Goal: Task Accomplishment & Management: Complete application form

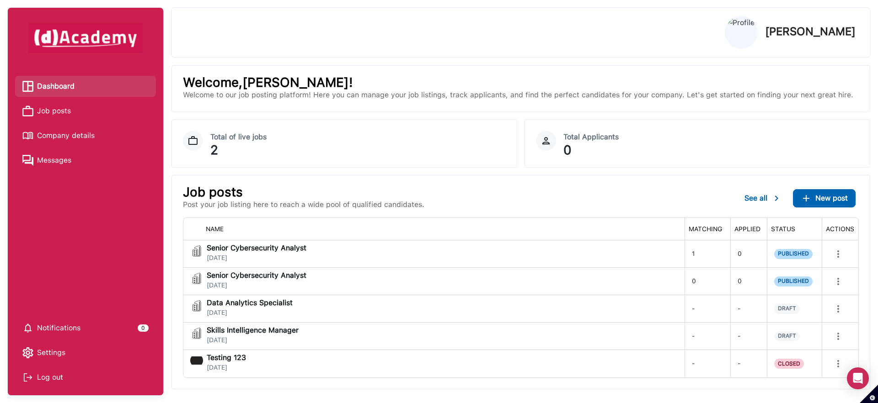
click at [43, 114] on span "Job posts" at bounding box center [54, 111] width 34 height 14
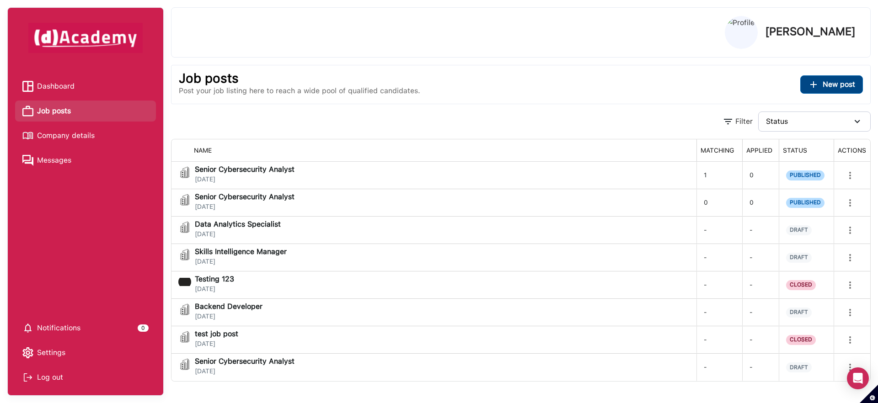
click at [826, 90] on button "New post" at bounding box center [831, 84] width 63 height 18
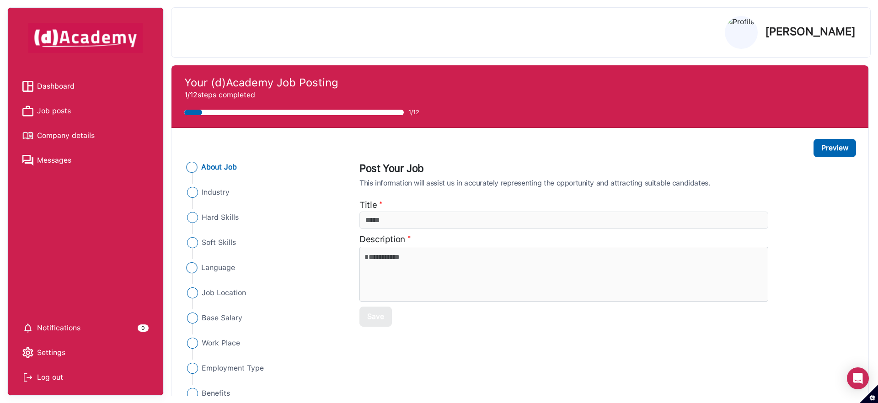
click at [231, 264] on span "Language" at bounding box center [218, 267] width 34 height 11
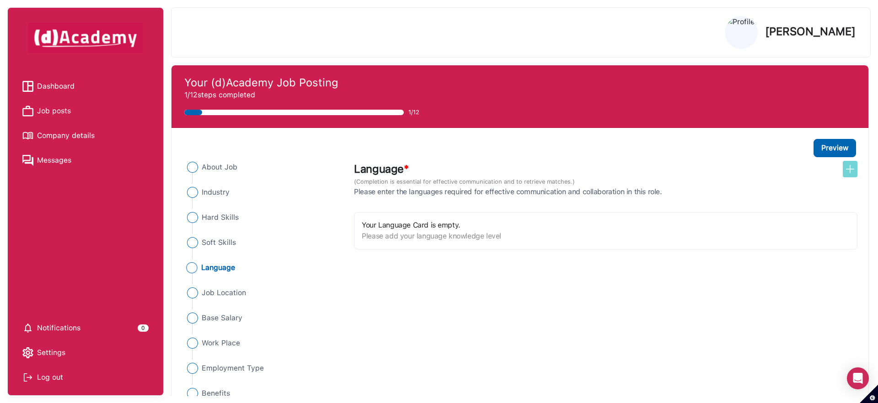
click at [848, 170] on img at bounding box center [849, 169] width 11 height 11
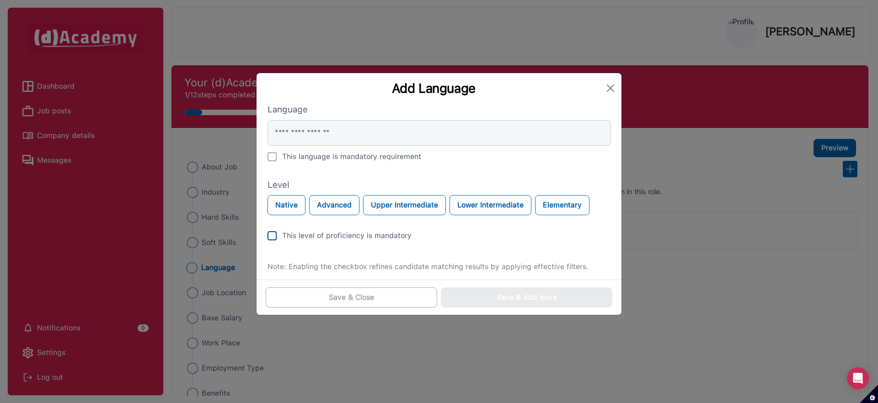
click at [330, 239] on div "This level of proficiency is mandatory" at bounding box center [346, 235] width 129 height 11
click at [315, 157] on div "This language is mandatory requirement" at bounding box center [351, 156] width 139 height 11
click at [609, 93] on button "Close" at bounding box center [610, 88] width 15 height 15
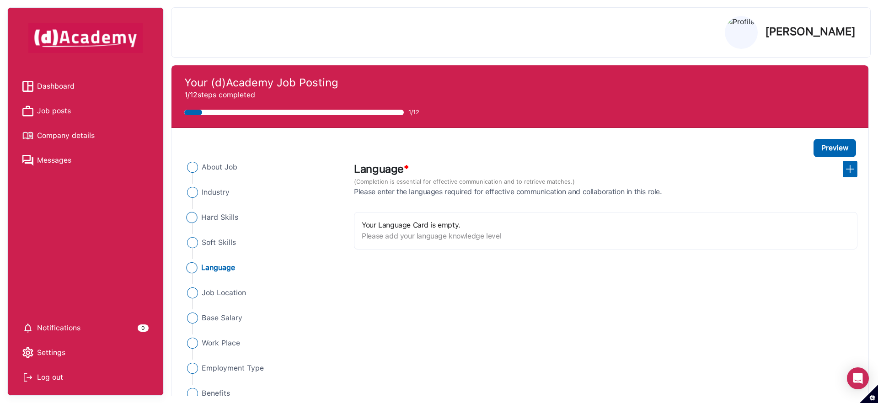
click at [217, 219] on span "Hard Skills" at bounding box center [219, 217] width 37 height 11
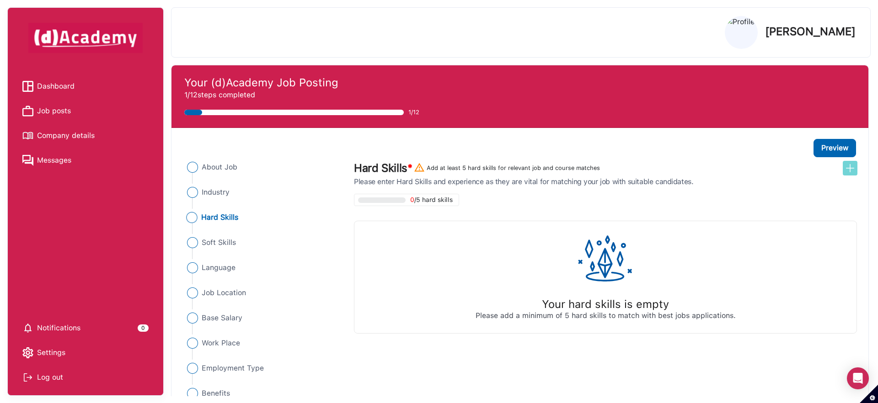
click at [853, 171] on img at bounding box center [849, 168] width 11 height 11
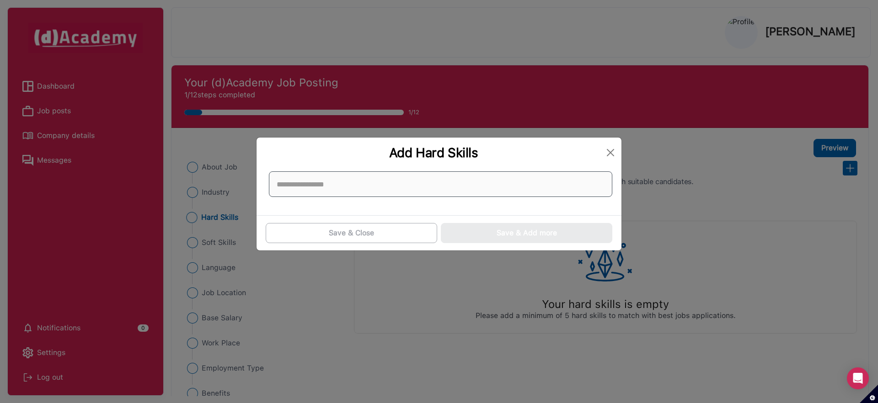
click at [459, 181] on input at bounding box center [440, 184] width 343 height 26
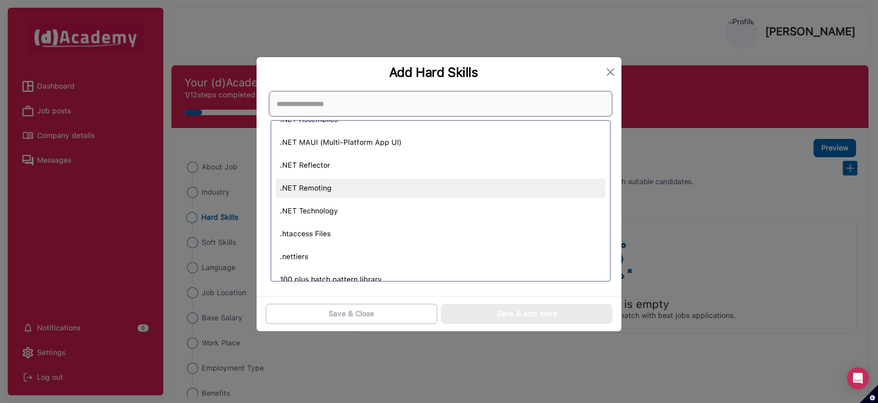
scroll to position [115, 0]
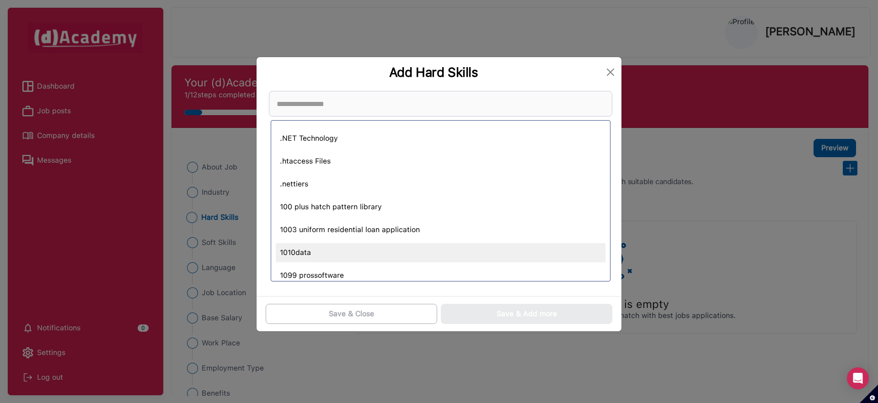
click at [420, 250] on div "1010data" at bounding box center [441, 252] width 330 height 19
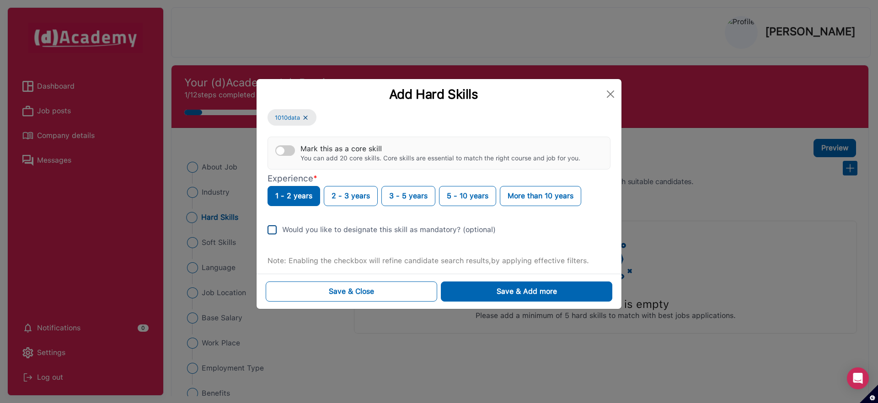
click at [393, 230] on div "Would you like to designate this skill as mandatory? (optional)" at bounding box center [388, 229] width 213 height 11
click at [292, 231] on div "Would you like to designate this skill as mandatory? (optional)" at bounding box center [388, 229] width 213 height 11
click at [615, 95] on button "Close" at bounding box center [610, 94] width 15 height 15
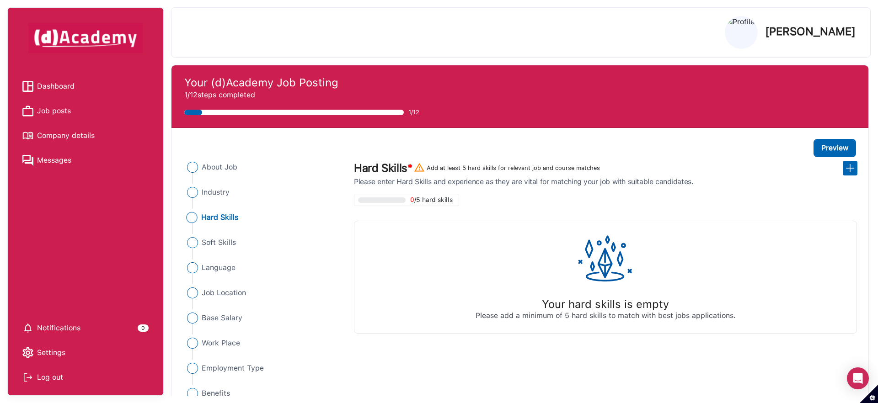
click at [52, 103] on li "Job posts" at bounding box center [85, 111] width 141 height 21
click at [54, 107] on span "Job posts" at bounding box center [54, 111] width 34 height 14
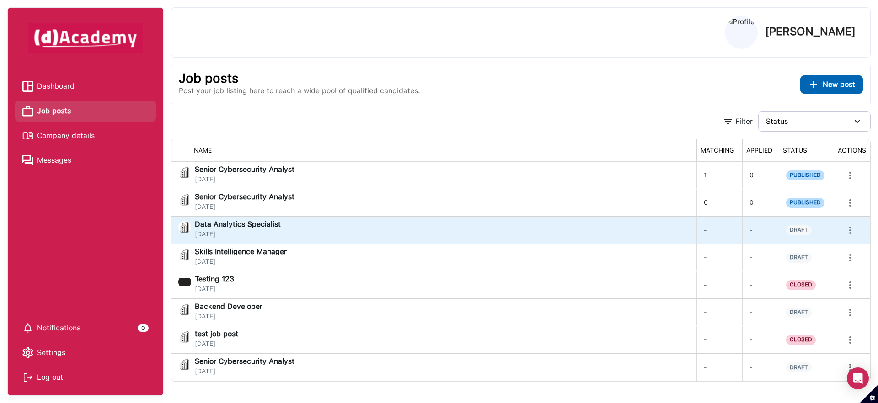
click at [255, 222] on span "Data Analytics Specialist" at bounding box center [238, 224] width 86 height 7
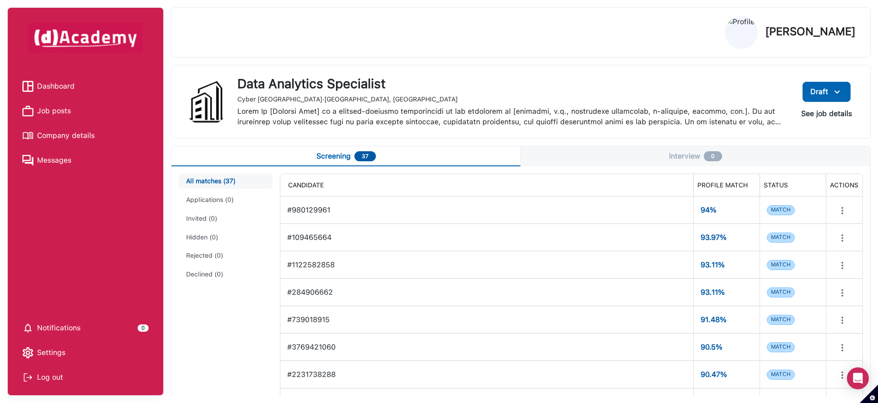
click at [837, 112] on button "See job details" at bounding box center [826, 114] width 65 height 16
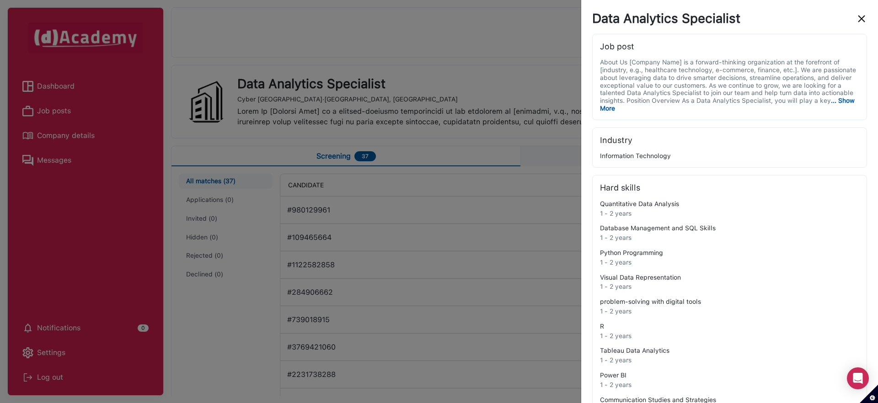
click at [863, 28] on div "Data Analytics Specialist Job post About Us [Company Name] is a forward-thinkin…" at bounding box center [729, 377] width 275 height 732
click at [861, 20] on img "close" at bounding box center [861, 18] width 11 height 11
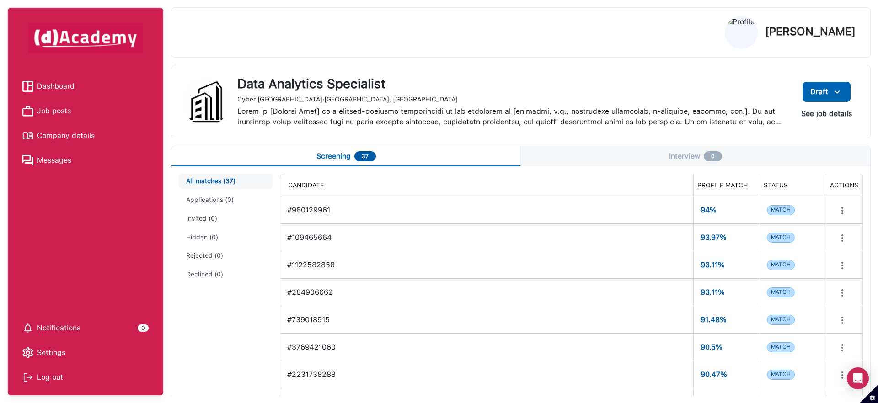
click at [834, 112] on button "See job details" at bounding box center [826, 114] width 65 height 16
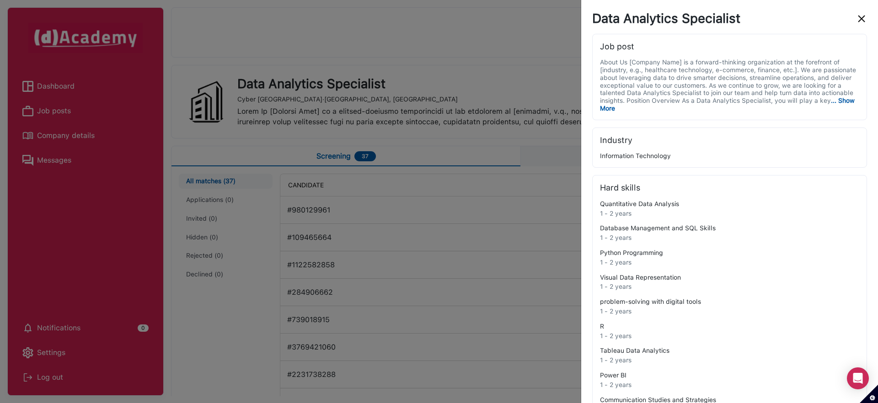
click at [858, 20] on img "close" at bounding box center [861, 18] width 11 height 11
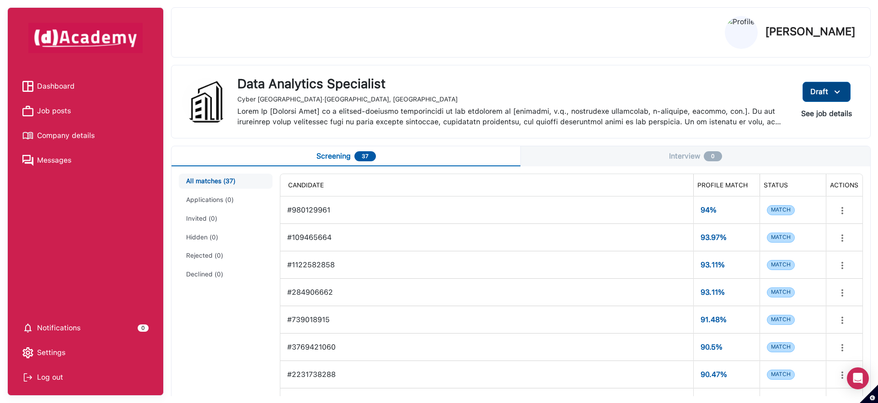
click at [845, 93] on button "Draft" at bounding box center [826, 92] width 48 height 20
click at [791, 115] on span "Edit" at bounding box center [810, 113] width 74 height 14
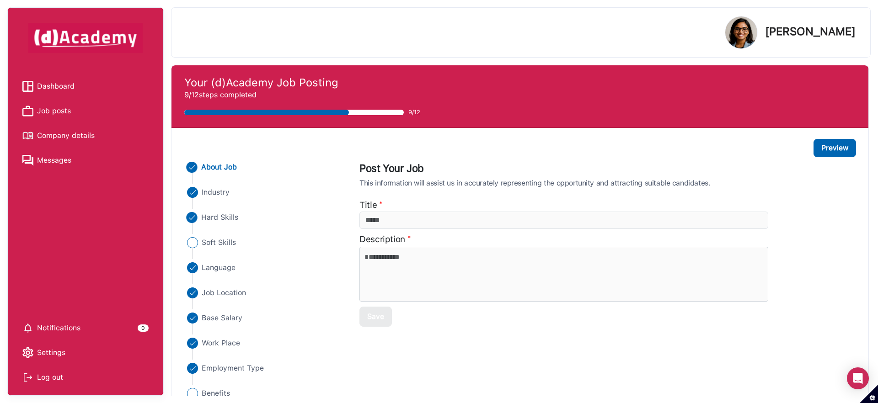
click at [217, 220] on span "Hard Skills" at bounding box center [219, 217] width 37 height 11
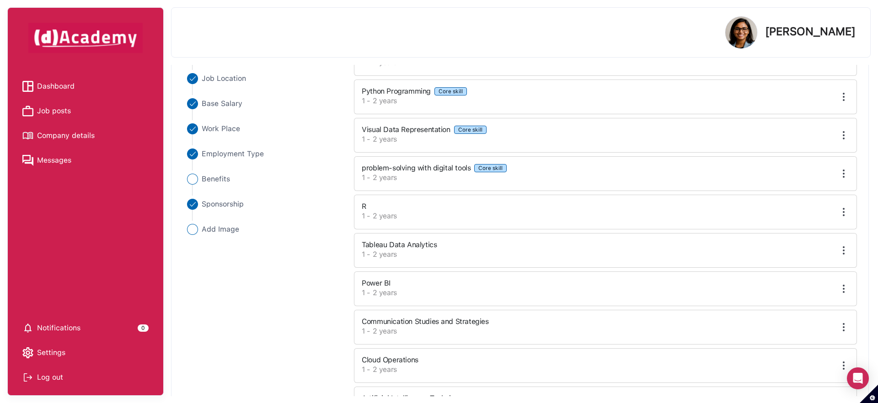
scroll to position [289, 0]
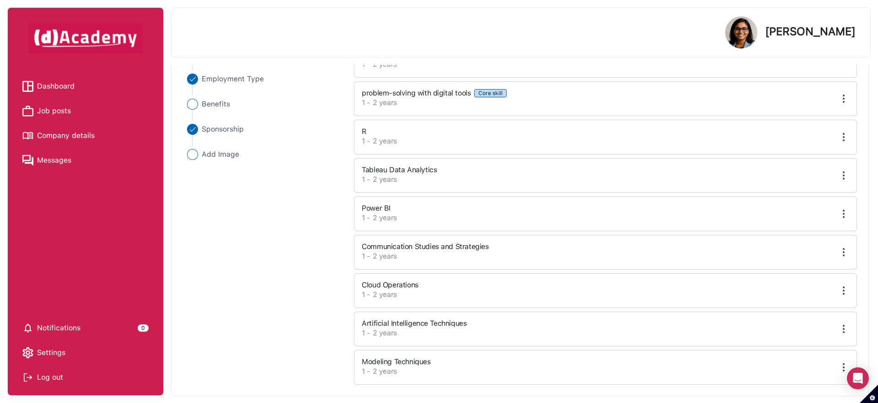
click at [462, 139] on label "1 - 2 years" at bounding box center [543, 141] width 362 height 11
click at [444, 136] on label "1 - 2 years" at bounding box center [543, 141] width 362 height 11
click at [731, 138] on div at bounding box center [792, 137] width 124 height 11
click at [845, 139] on img at bounding box center [843, 137] width 11 height 11
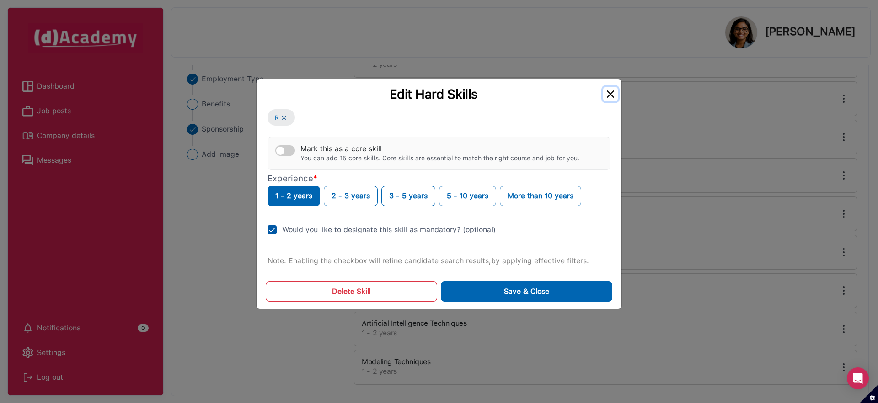
click at [610, 99] on button "Close" at bounding box center [610, 94] width 15 height 15
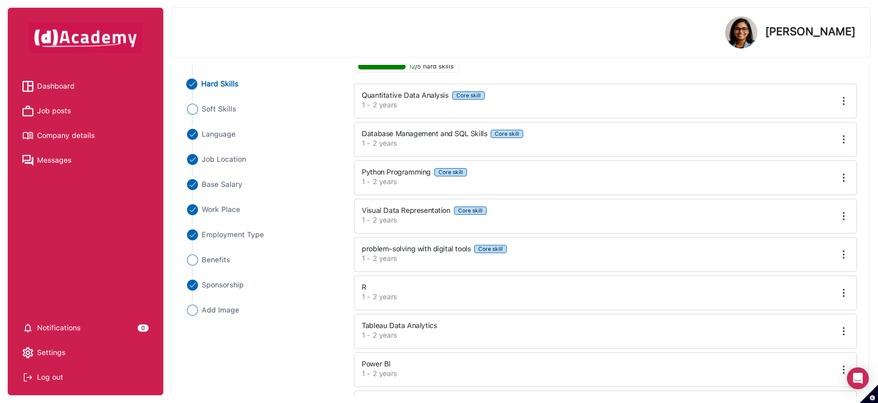
scroll to position [144, 0]
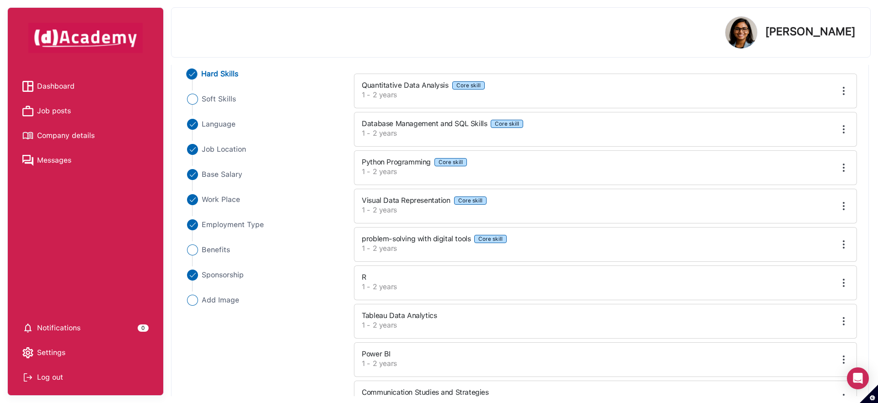
click at [840, 166] on img at bounding box center [843, 167] width 11 height 11
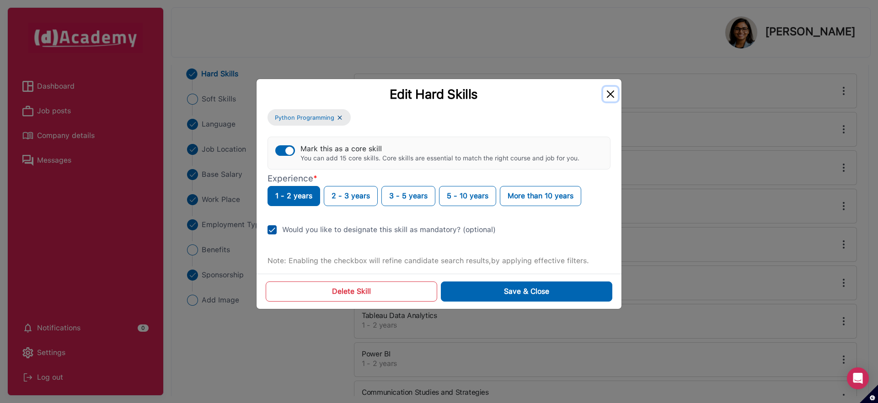
click at [612, 95] on button "Close" at bounding box center [610, 94] width 15 height 15
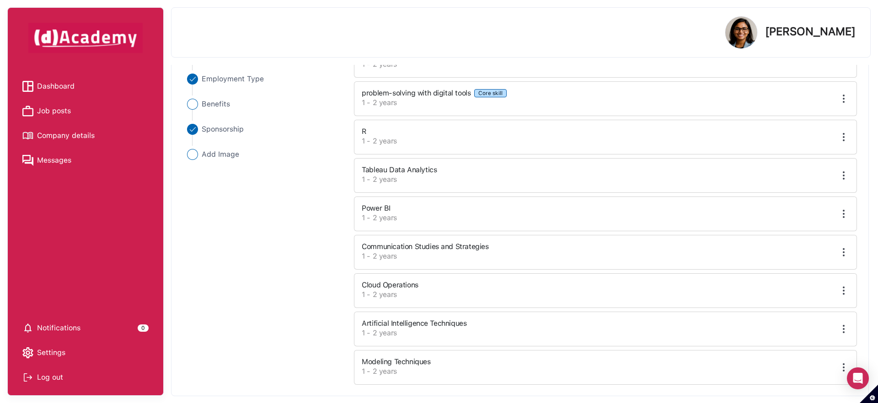
scroll to position [0, 0]
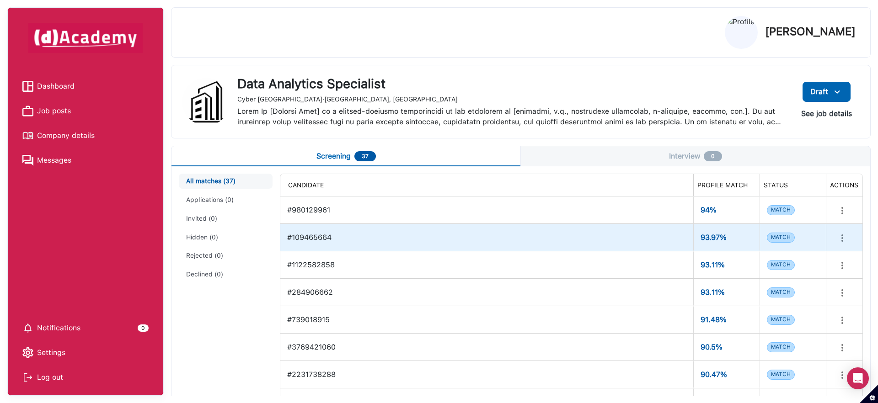
click at [466, 242] on div "#109465664" at bounding box center [486, 237] width 399 height 19
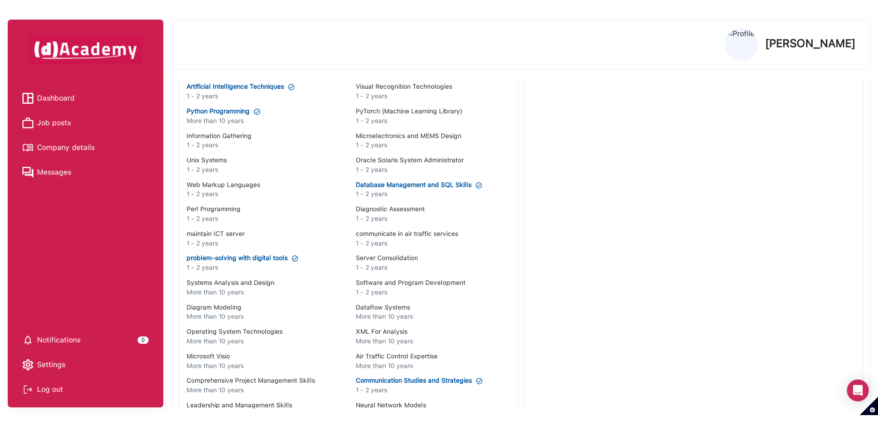
scroll to position [426, 0]
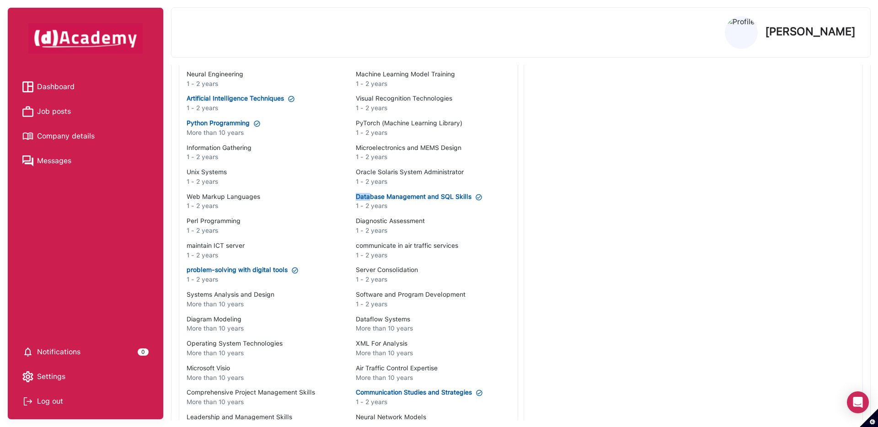
click at [61, 113] on span "Job posts" at bounding box center [54, 112] width 34 height 14
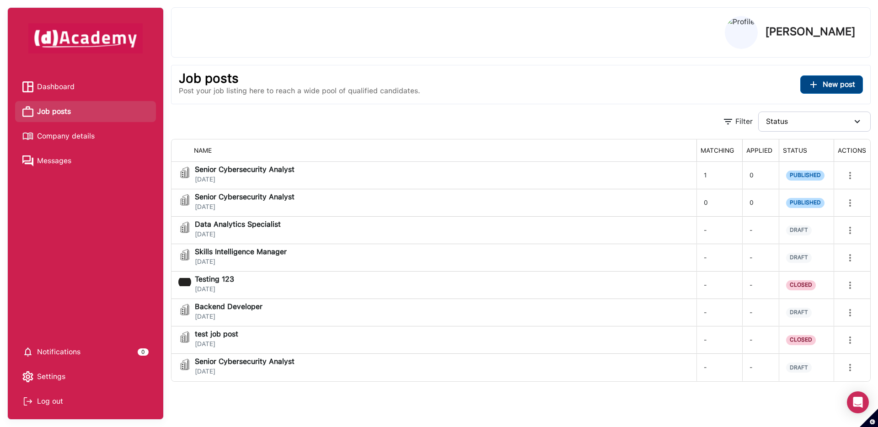
click at [828, 90] on button "New post" at bounding box center [831, 84] width 63 height 18
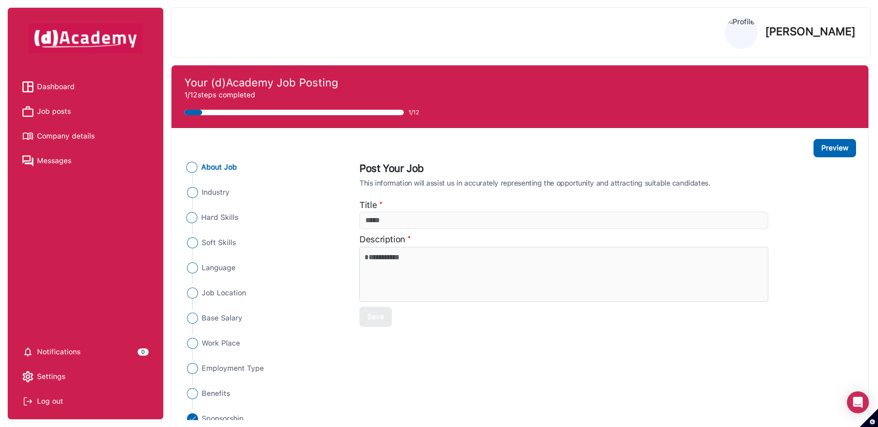
click at [219, 215] on span "Hard Skills" at bounding box center [219, 217] width 37 height 11
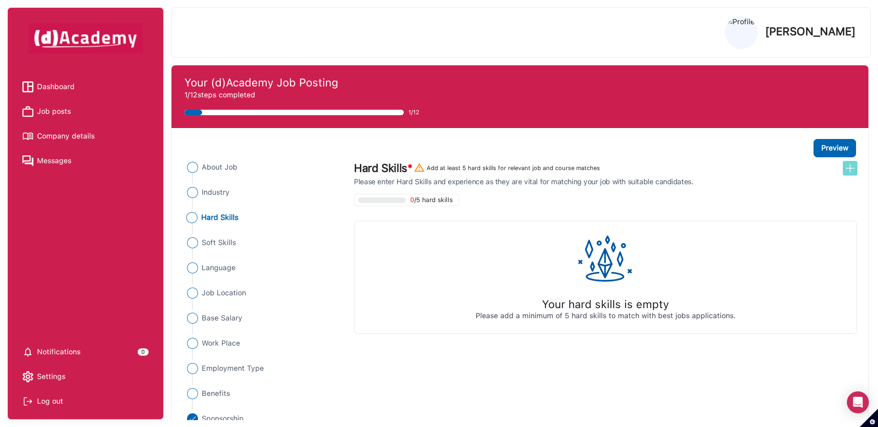
click at [851, 167] on img at bounding box center [849, 168] width 11 height 11
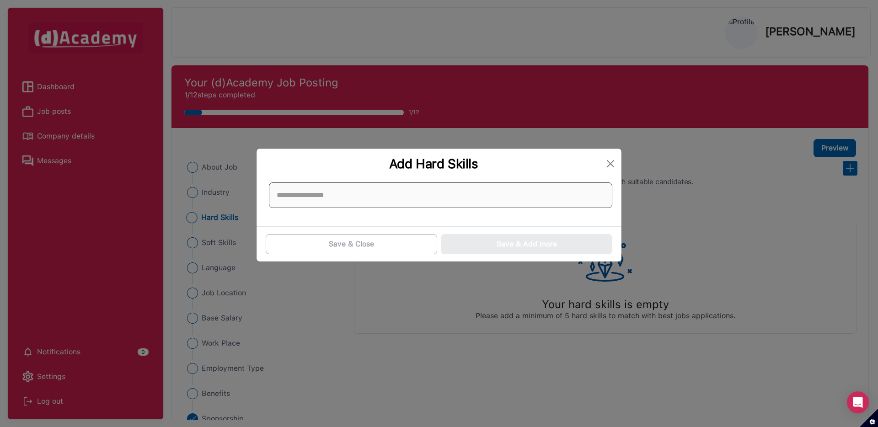
click at [512, 188] on input at bounding box center [440, 195] width 343 height 26
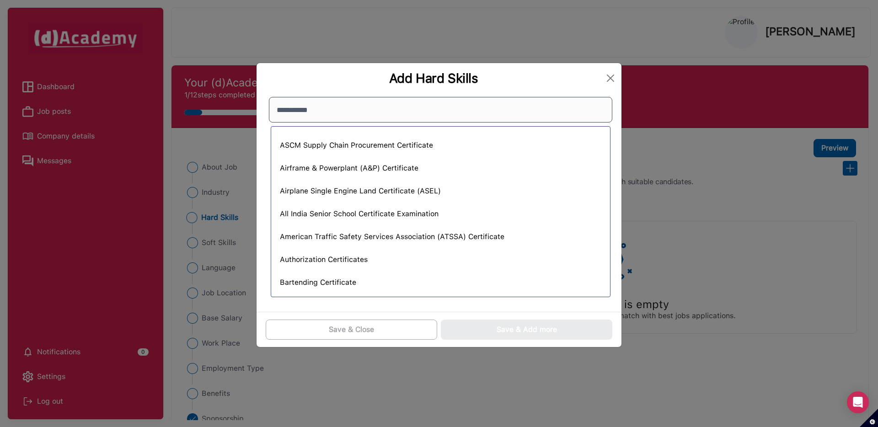
type input "**********"
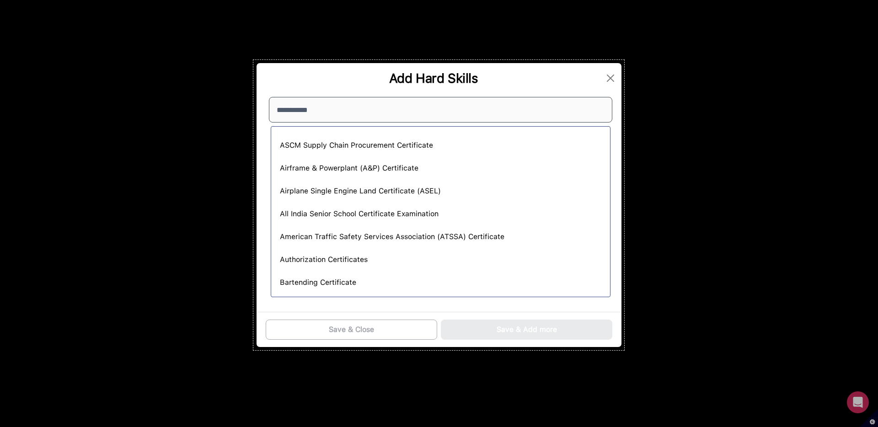
drag, startPoint x: 253, startPoint y: 60, endPoint x: 624, endPoint y: 350, distance: 470.8
click at [624, 350] on div "811 X 635" at bounding box center [439, 213] width 878 height 427
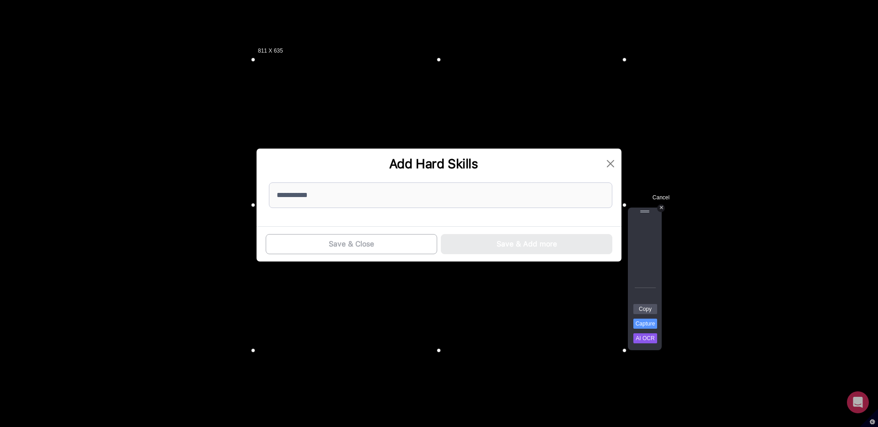
click at [664, 208] on div "+" at bounding box center [661, 208] width 8 height 8
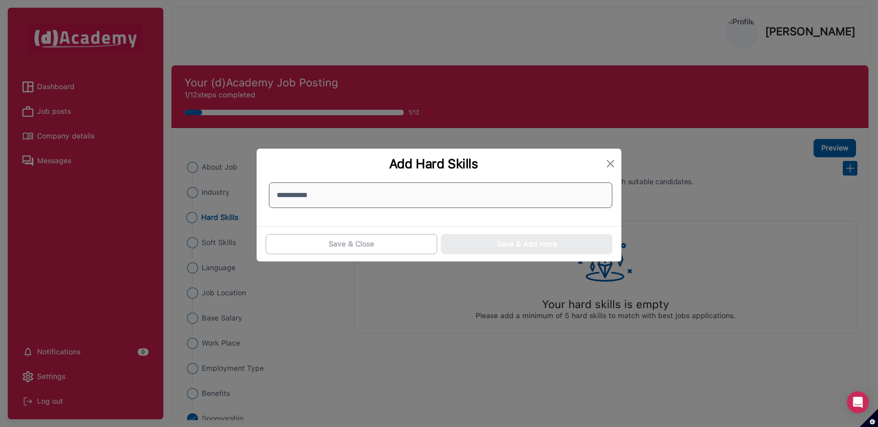
click at [542, 192] on input "**********" at bounding box center [440, 195] width 343 height 26
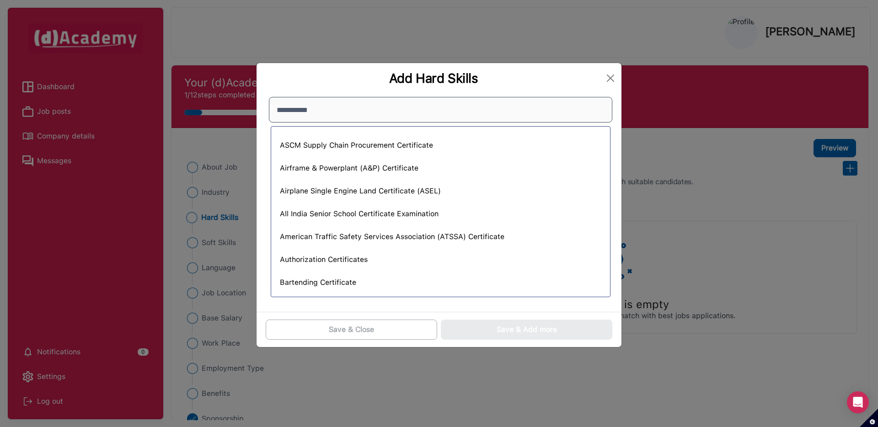
click at [503, 113] on input "**********" at bounding box center [440, 110] width 343 height 26
